Goal: Task Accomplishment & Management: Complete application form

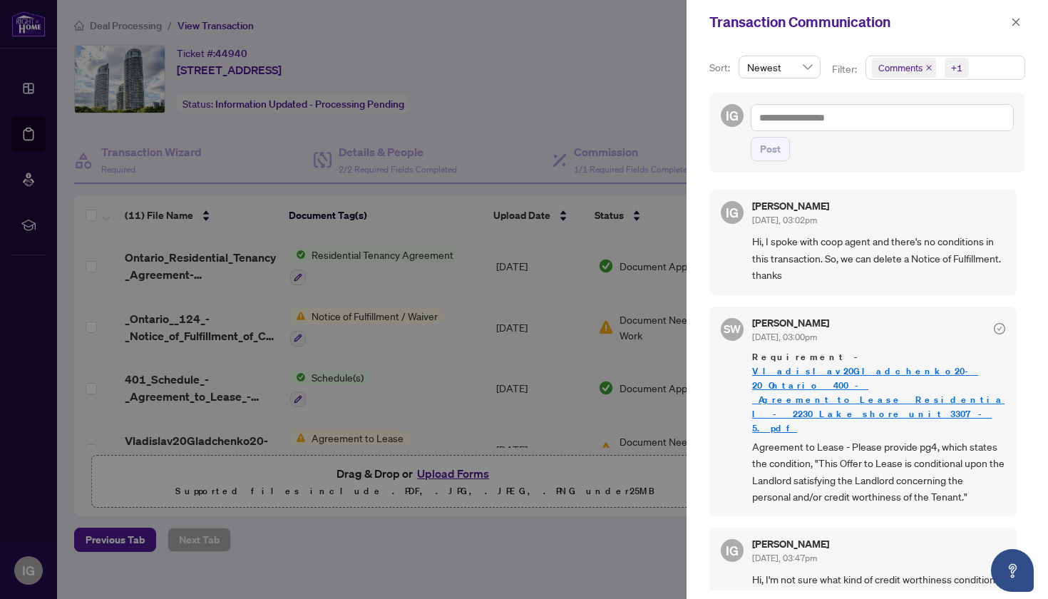
scroll to position [91, 0]
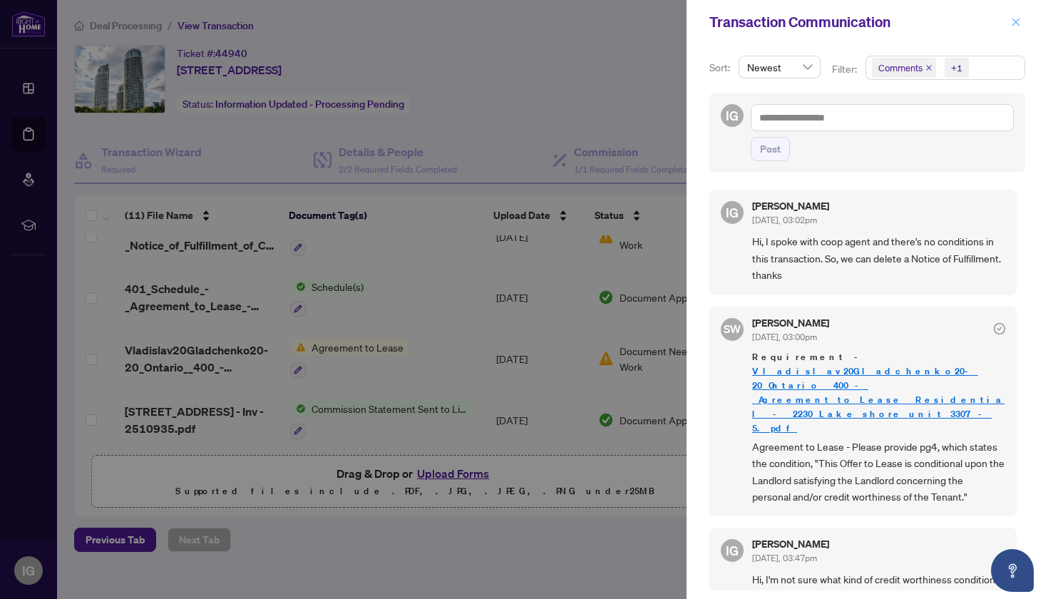
click at [1017, 19] on icon "close" at bounding box center [1016, 22] width 10 height 10
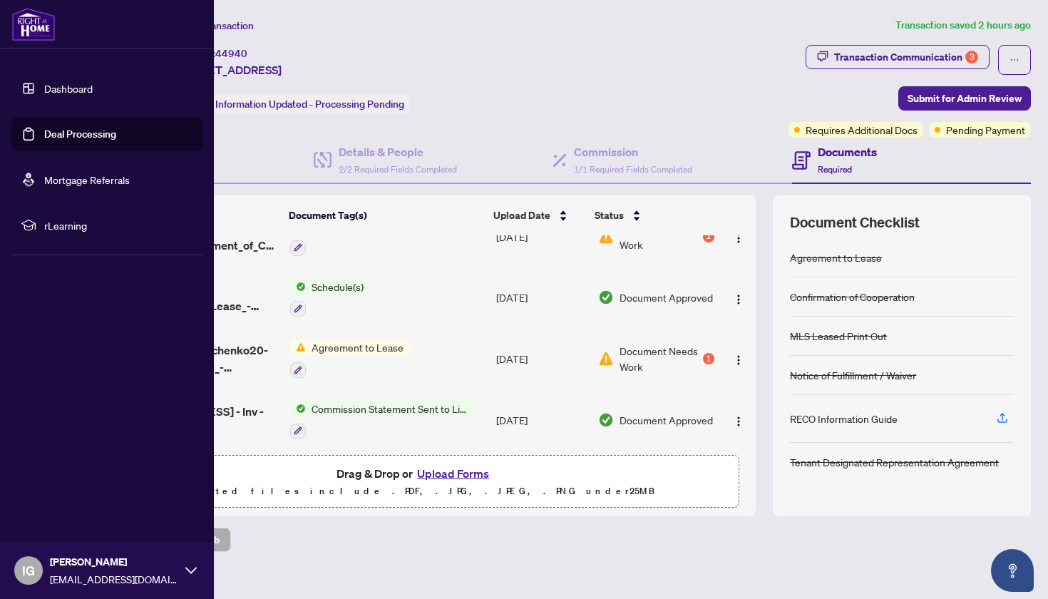
click at [58, 90] on link "Dashboard" at bounding box center [68, 88] width 48 height 13
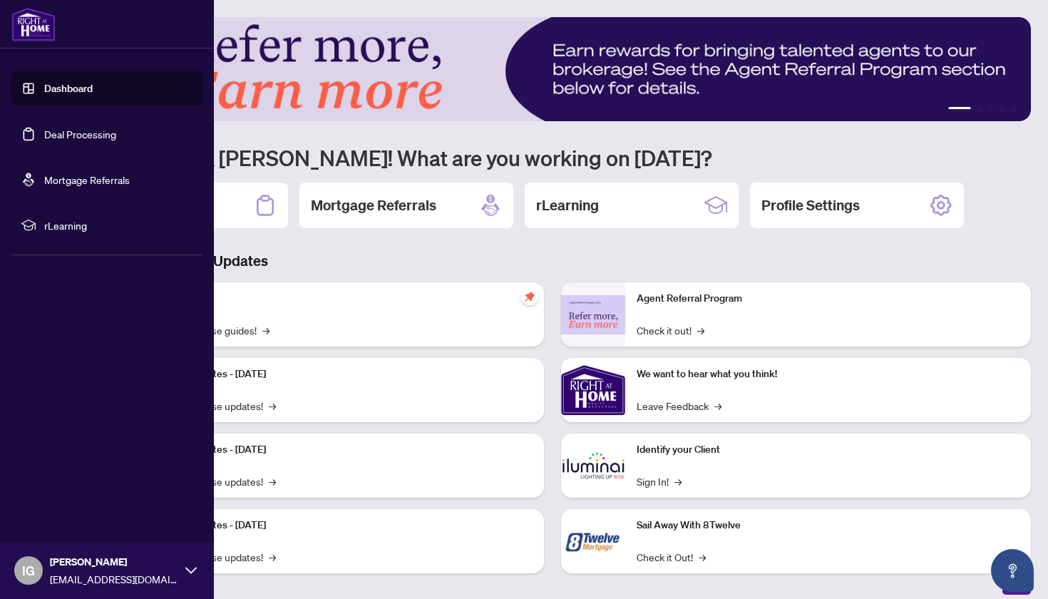
click at [71, 133] on link "Deal Processing" at bounding box center [80, 134] width 72 height 13
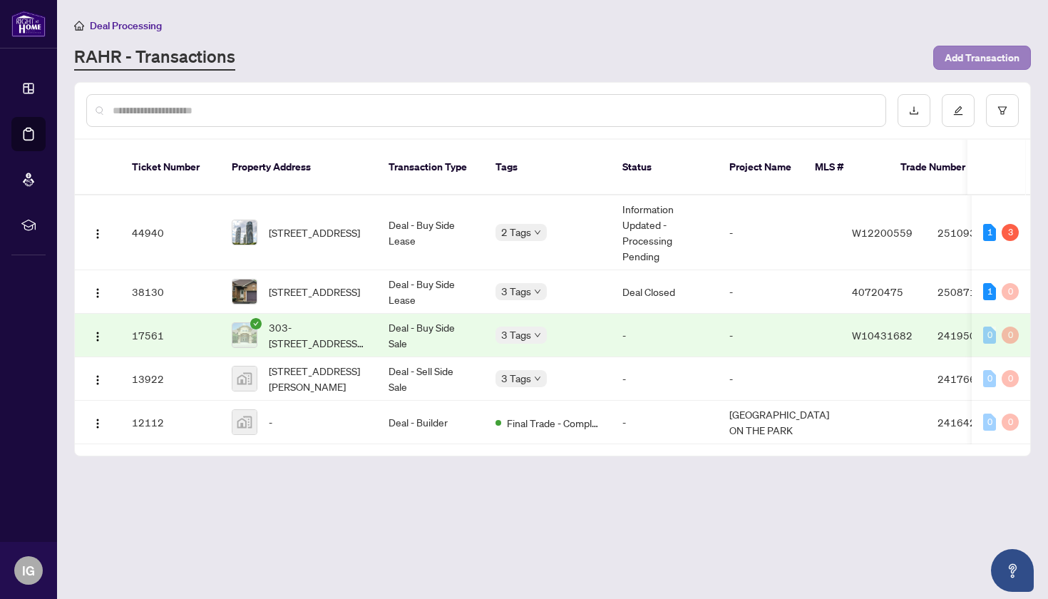
click at [990, 55] on span "Add Transaction" at bounding box center [982, 57] width 75 height 23
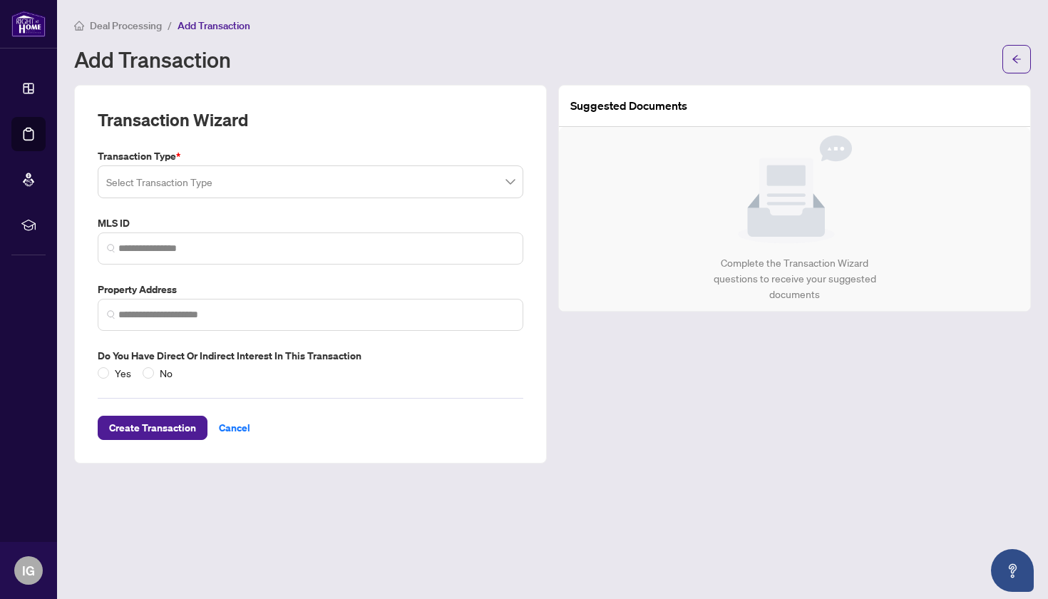
click at [509, 176] on span at bounding box center [310, 181] width 409 height 27
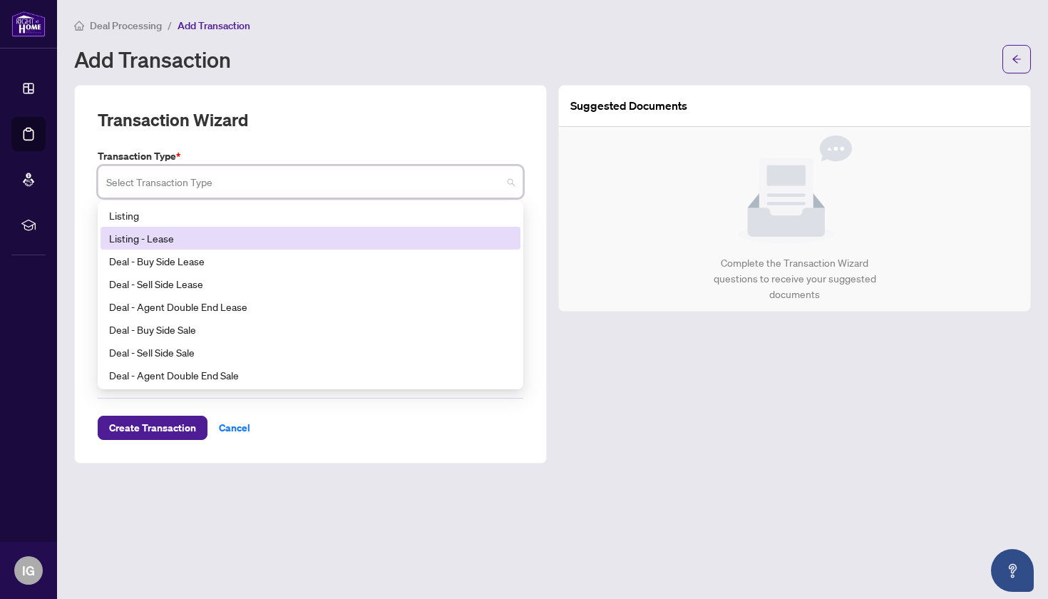
click at [347, 237] on div "Listing - Lease" at bounding box center [310, 238] width 403 height 16
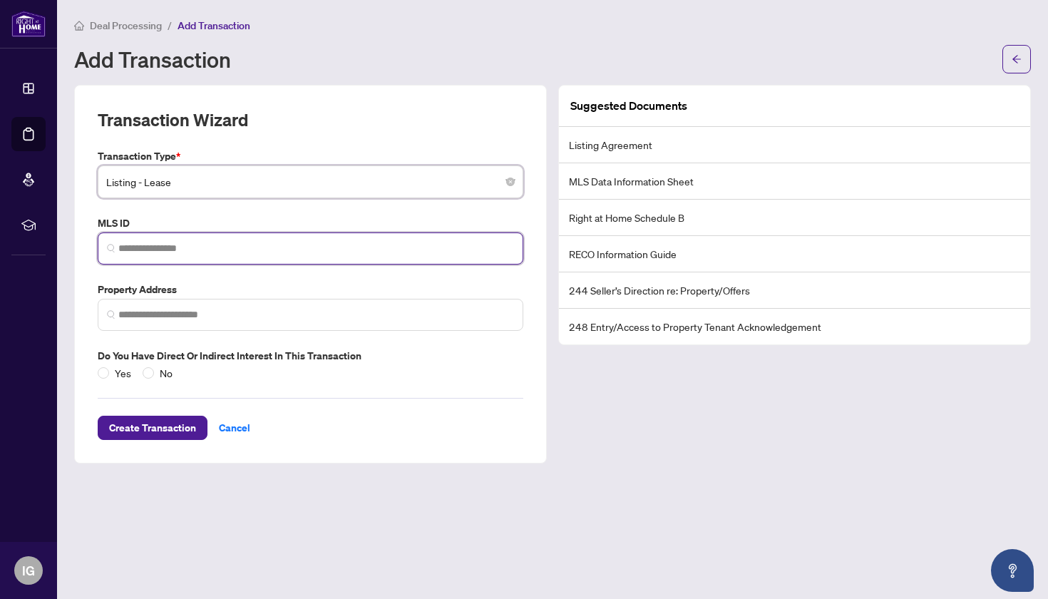
click at [176, 242] on input "search" at bounding box center [316, 248] width 396 height 15
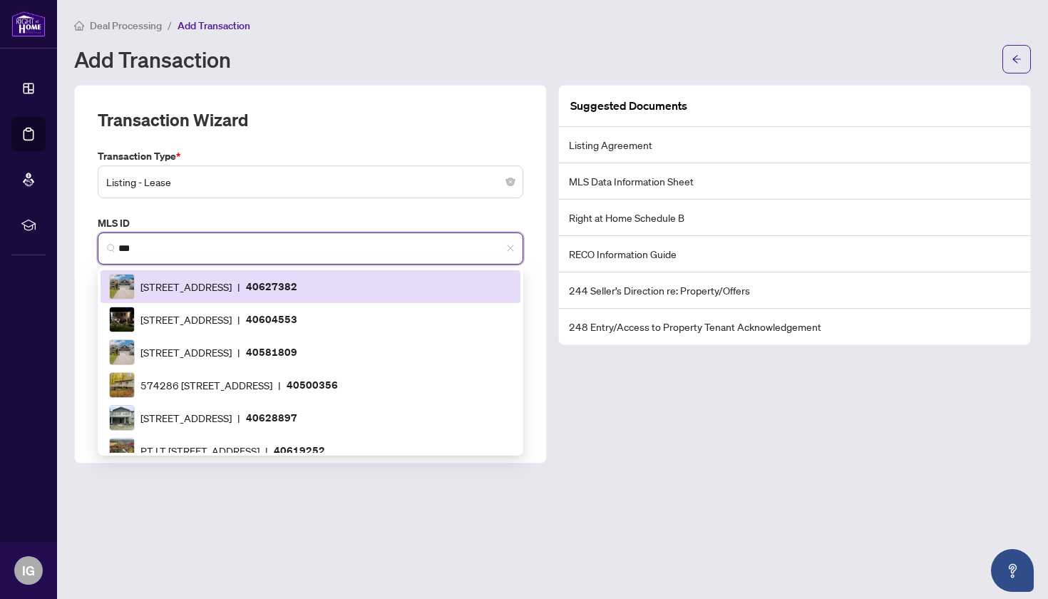
scroll to position [342, 0]
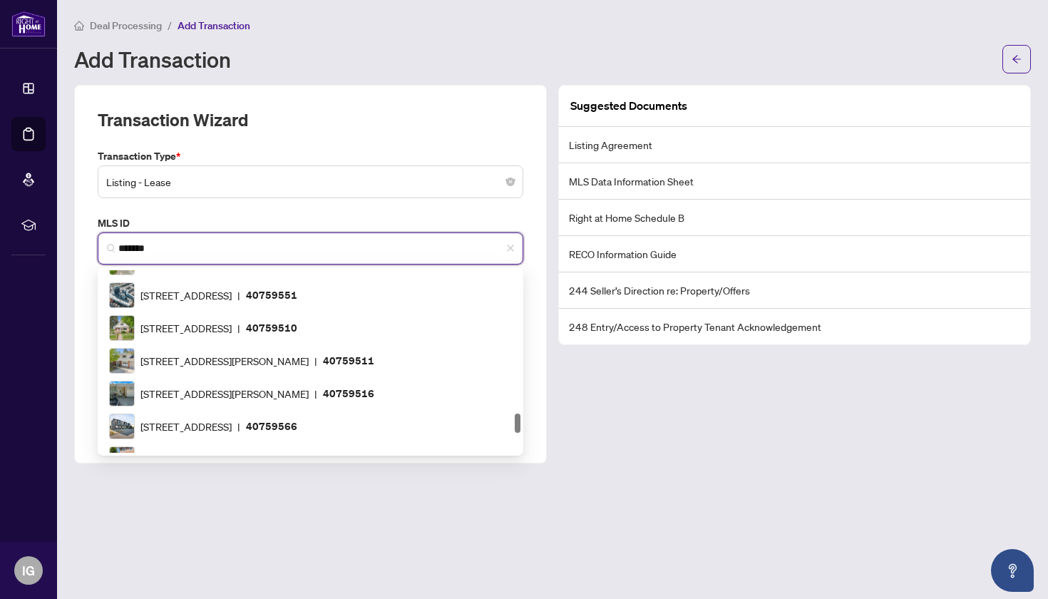
type input "********"
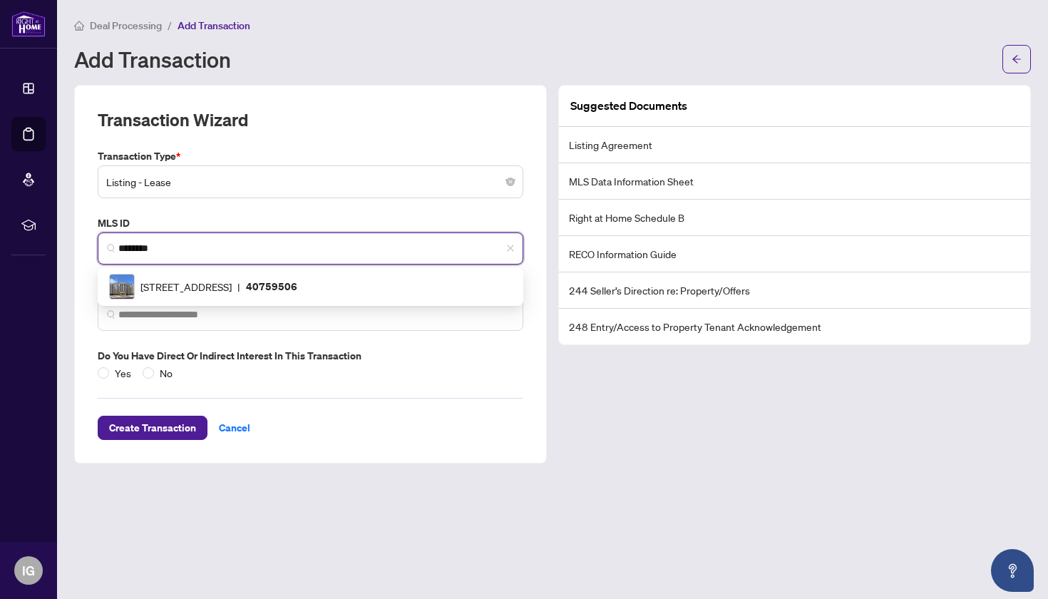
scroll to position [0, 0]
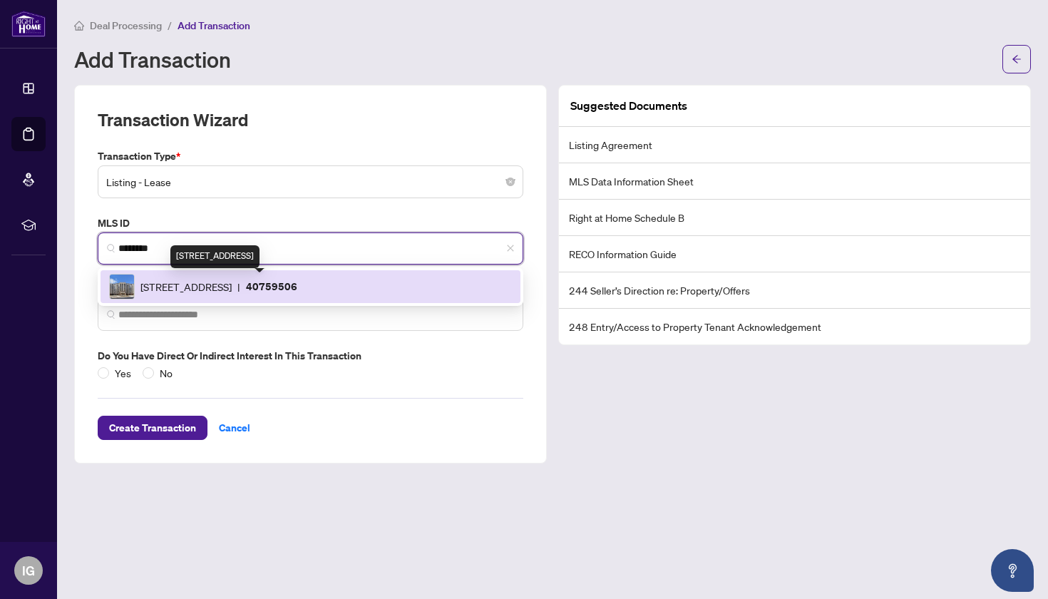
click at [232, 284] on span "[STREET_ADDRESS]" at bounding box center [185, 287] width 91 height 16
type input "**********"
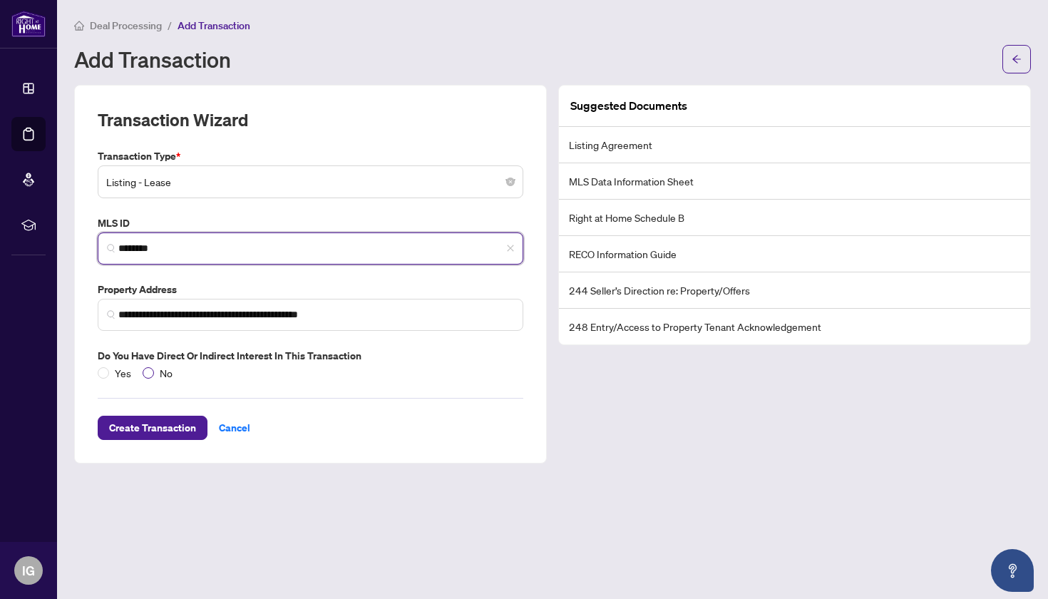
type input "********"
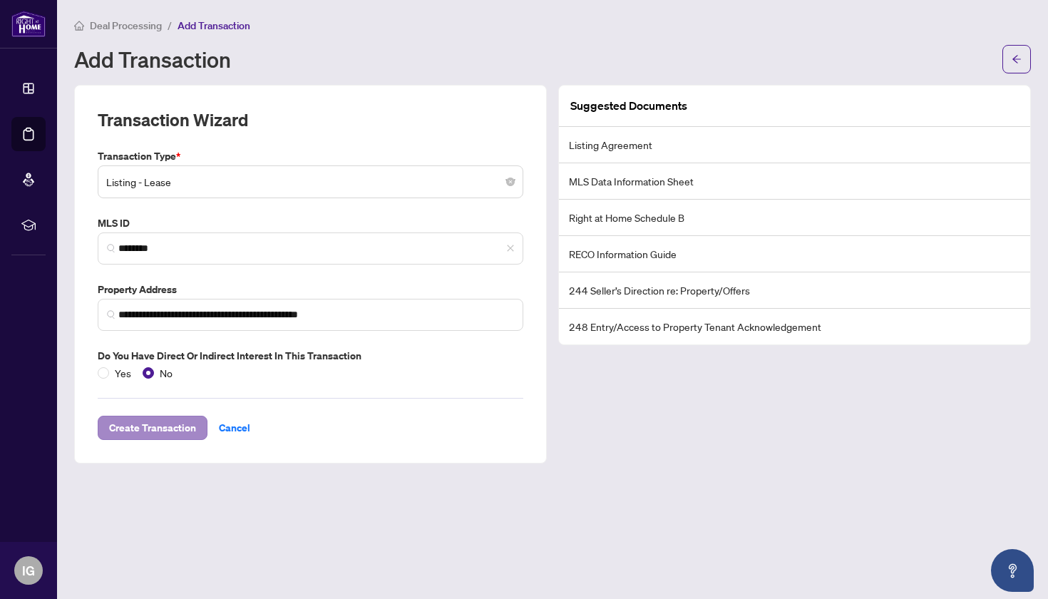
click at [167, 422] on span "Create Transaction" at bounding box center [152, 427] width 87 height 23
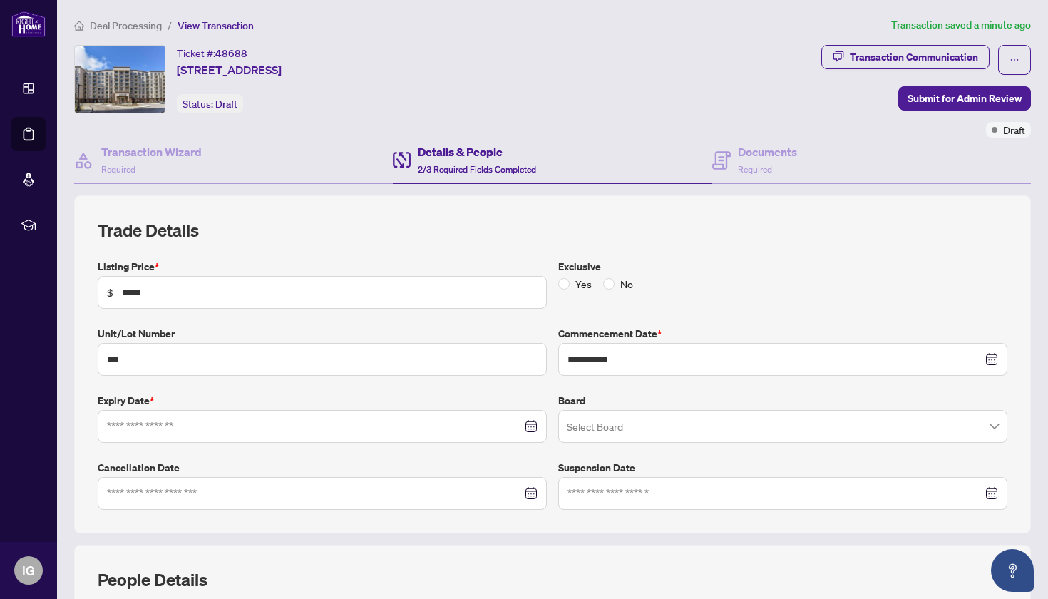
click at [531, 424] on div at bounding box center [322, 427] width 431 height 16
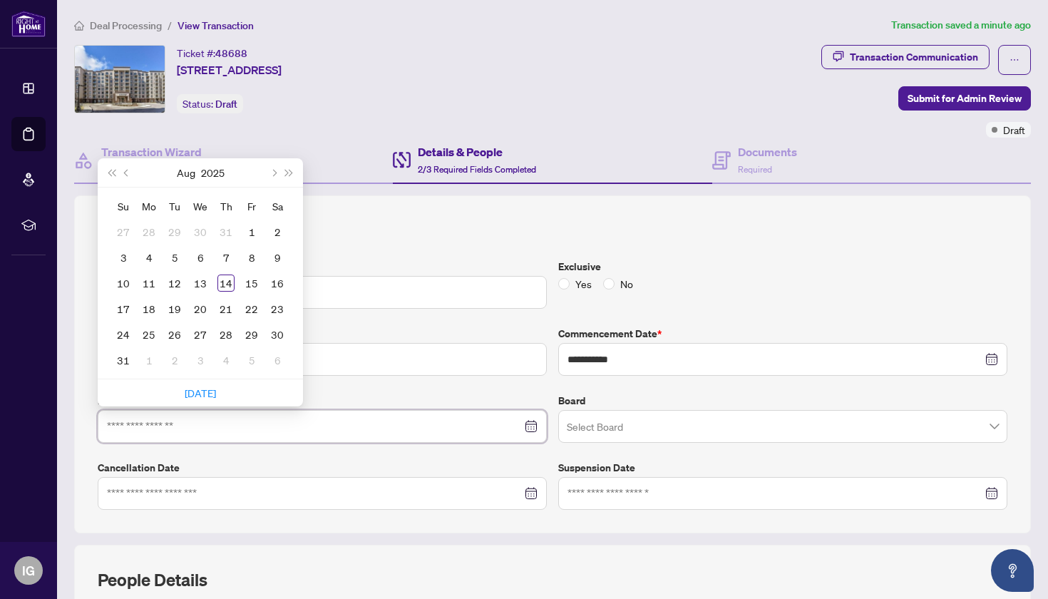
click at [531, 425] on div at bounding box center [322, 427] width 431 height 16
click at [276, 173] on button "Next month (PageDown)" at bounding box center [273, 172] width 16 height 29
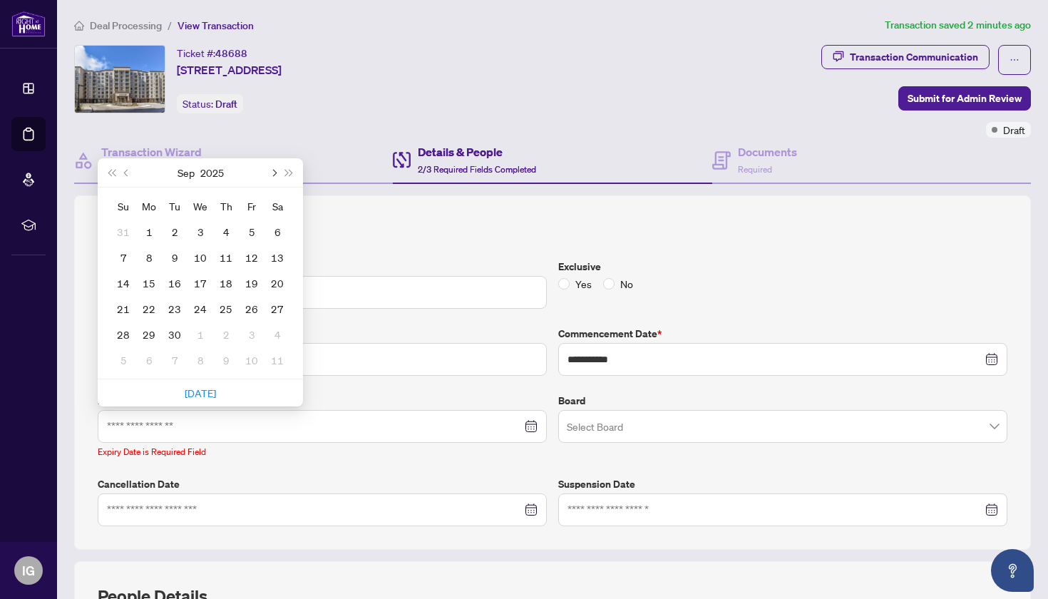
click at [276, 173] on button "Next month (PageDown)" at bounding box center [273, 172] width 16 height 29
type input "**********"
click at [256, 332] on div "31" at bounding box center [251, 334] width 17 height 17
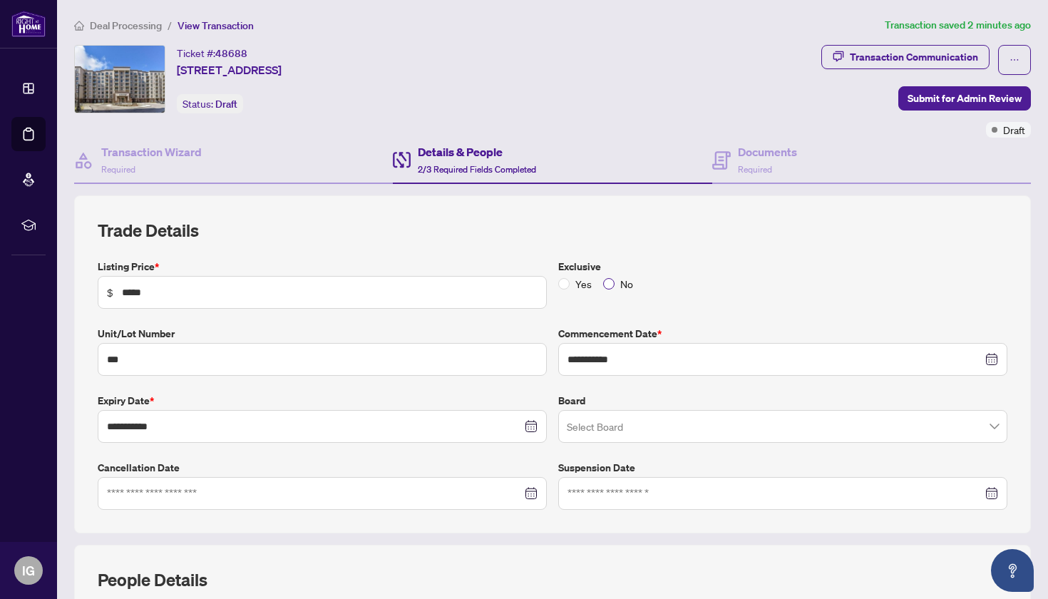
click at [612, 283] on span at bounding box center [608, 283] width 11 height 11
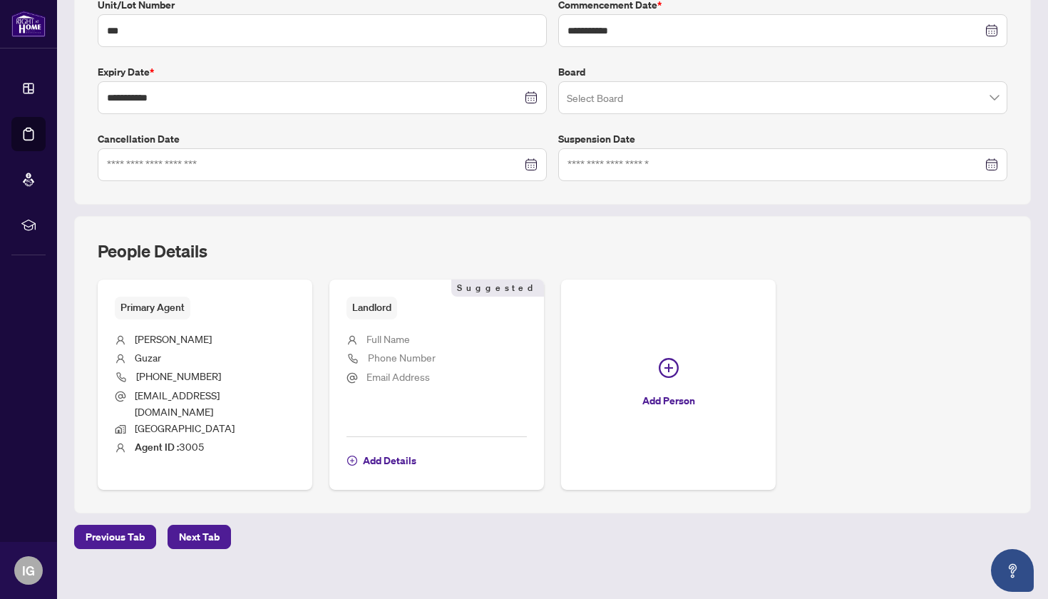
scroll to position [327, 0]
click at [400, 451] on span "Add Details" at bounding box center [389, 462] width 53 height 23
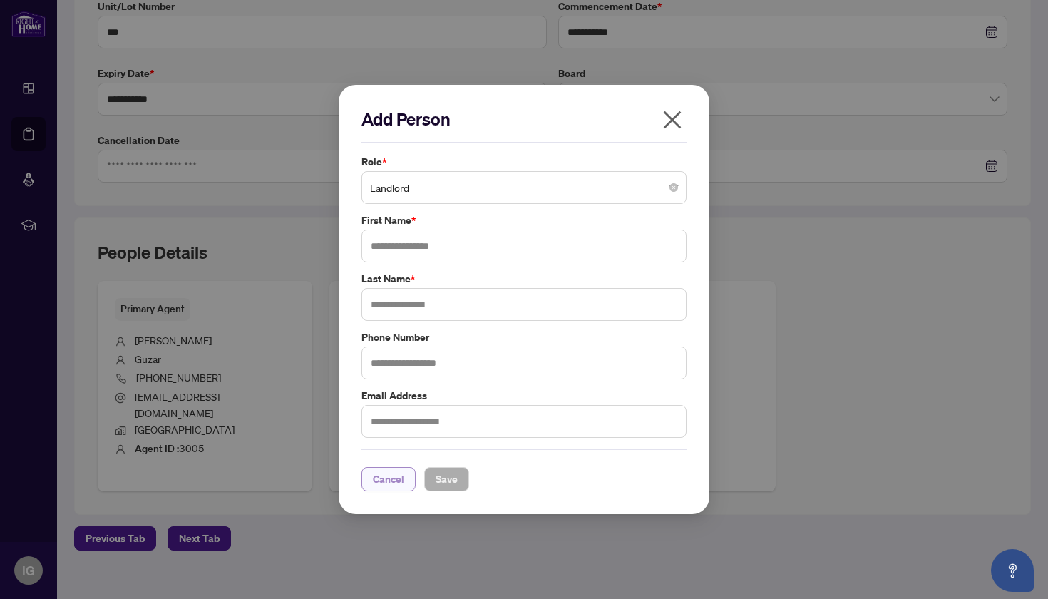
click at [379, 479] on span "Cancel" at bounding box center [388, 479] width 31 height 23
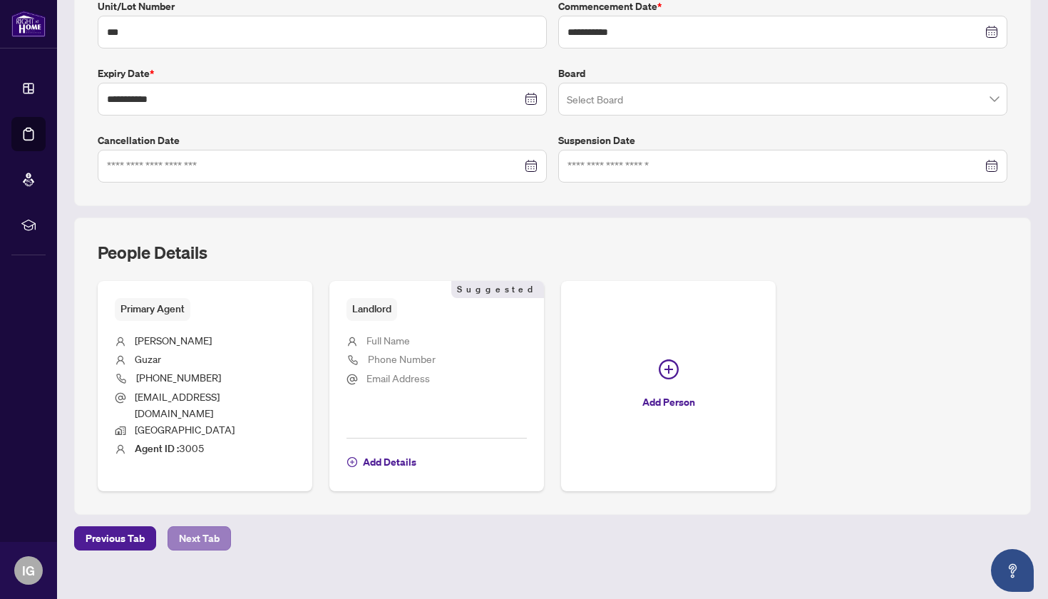
click at [200, 527] on span "Next Tab" at bounding box center [199, 538] width 41 height 23
